Goal: Information Seeking & Learning: Learn about a topic

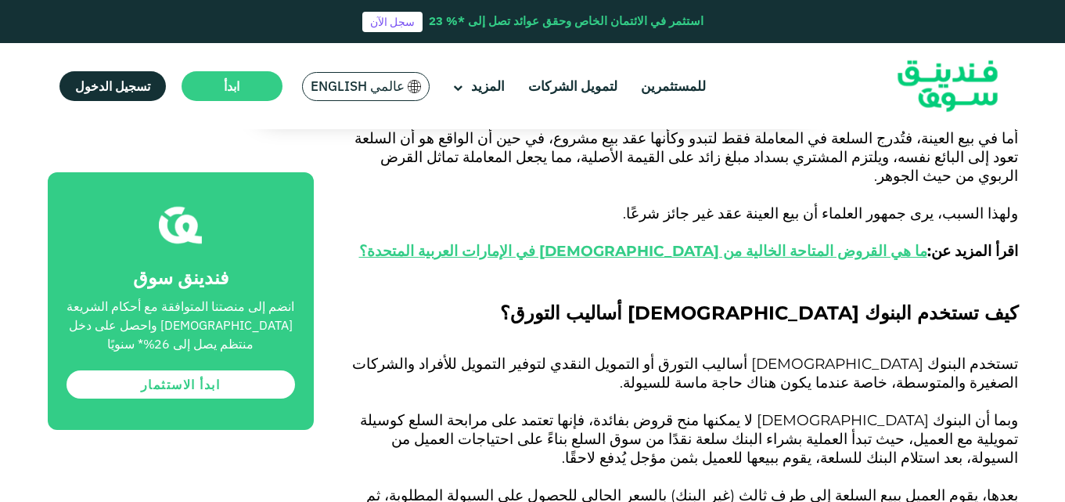
scroll to position [2442, 0]
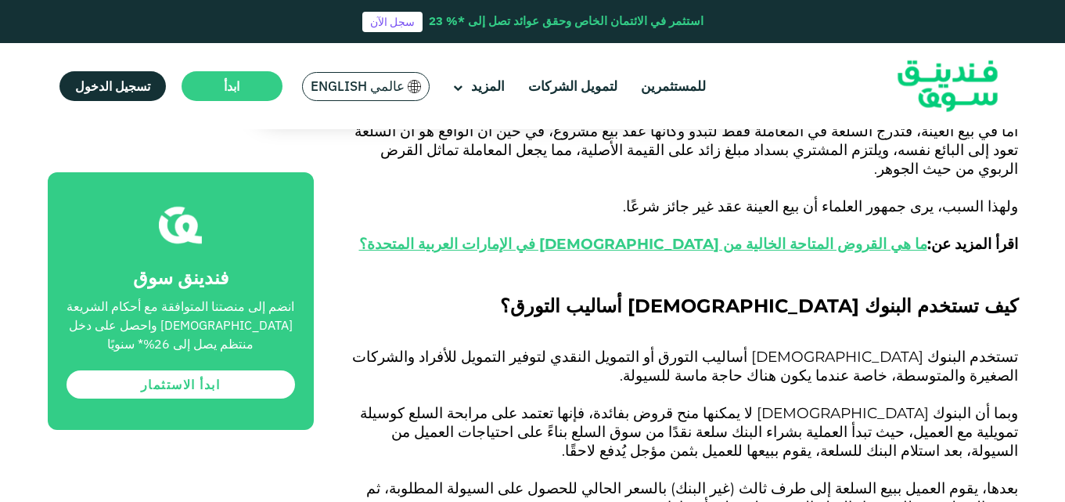
click at [873, 82] on img at bounding box center [947, 86] width 153 height 79
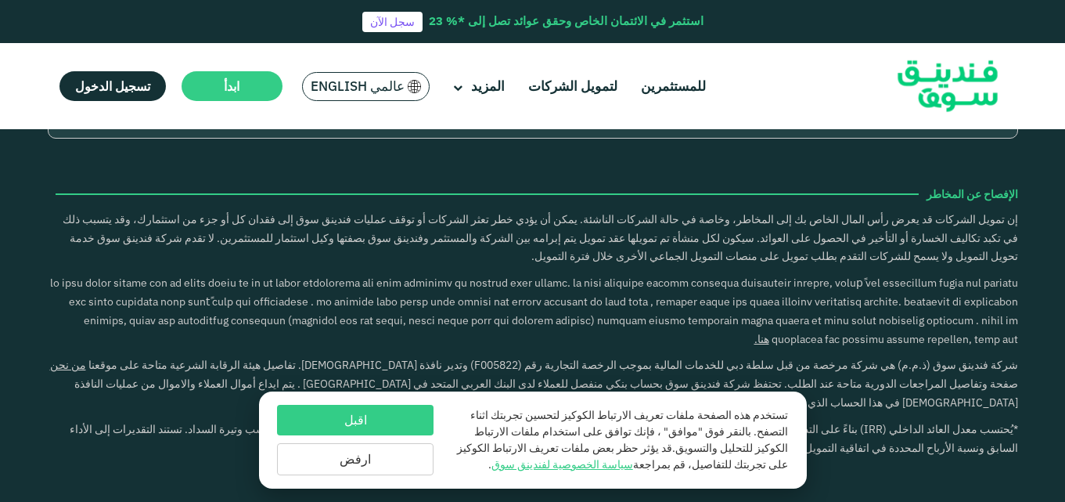
scroll to position [2223, 0]
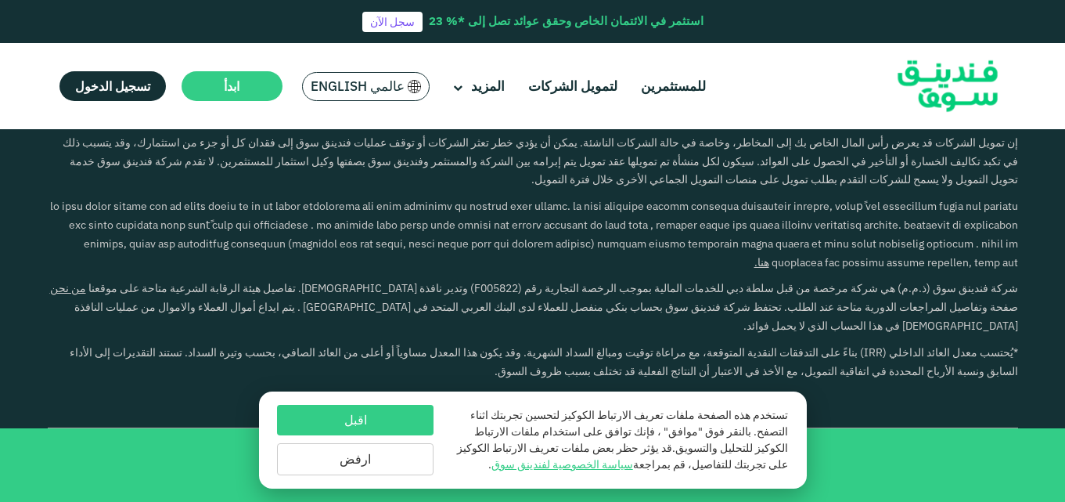
click at [369, 463] on button "ارفض" at bounding box center [355, 459] width 157 height 32
